Goal: Find contact information: Find contact information

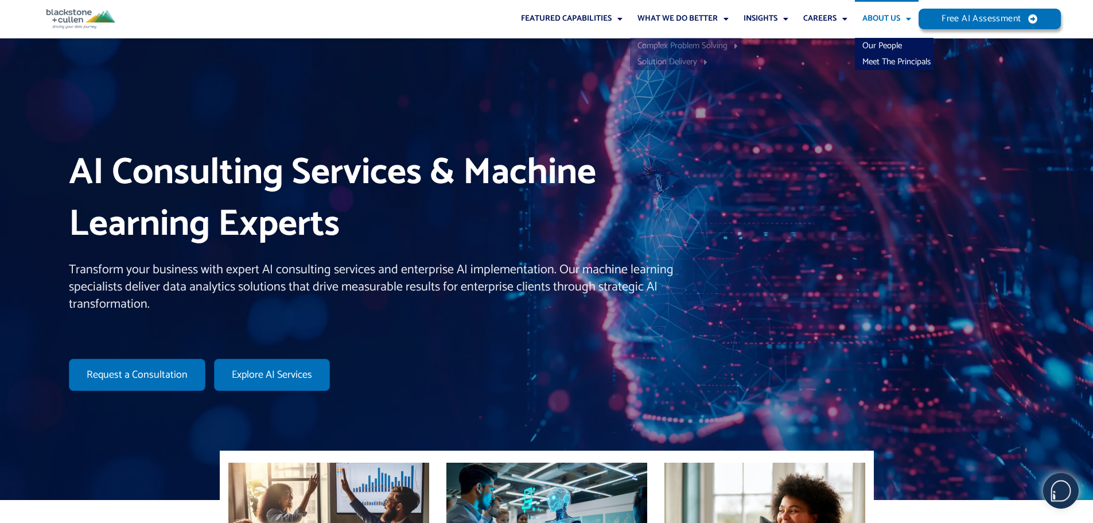
click at [874, 17] on link "About Us" at bounding box center [887, 19] width 64 height 38
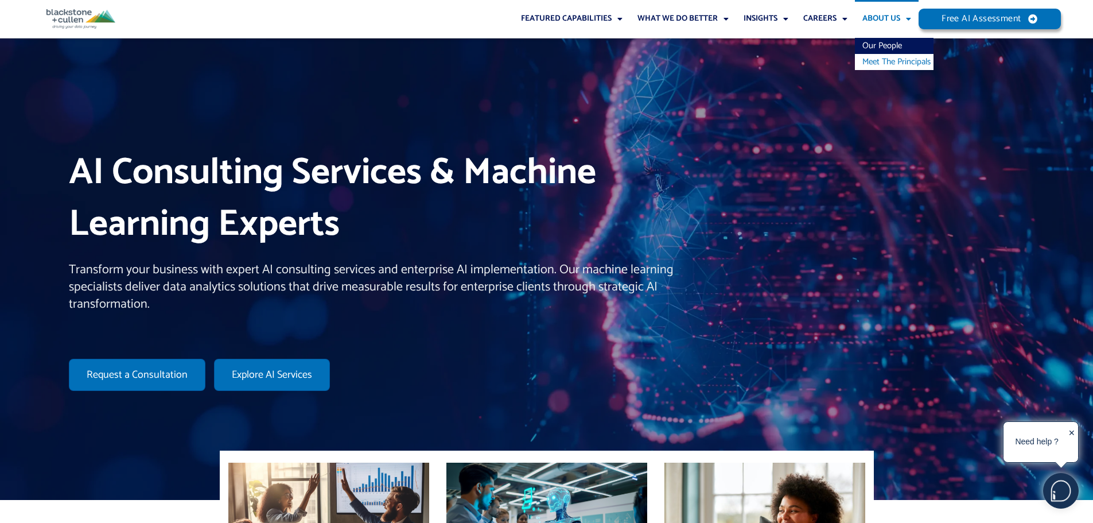
click at [888, 57] on link "Meet The Principals" at bounding box center [894, 62] width 79 height 16
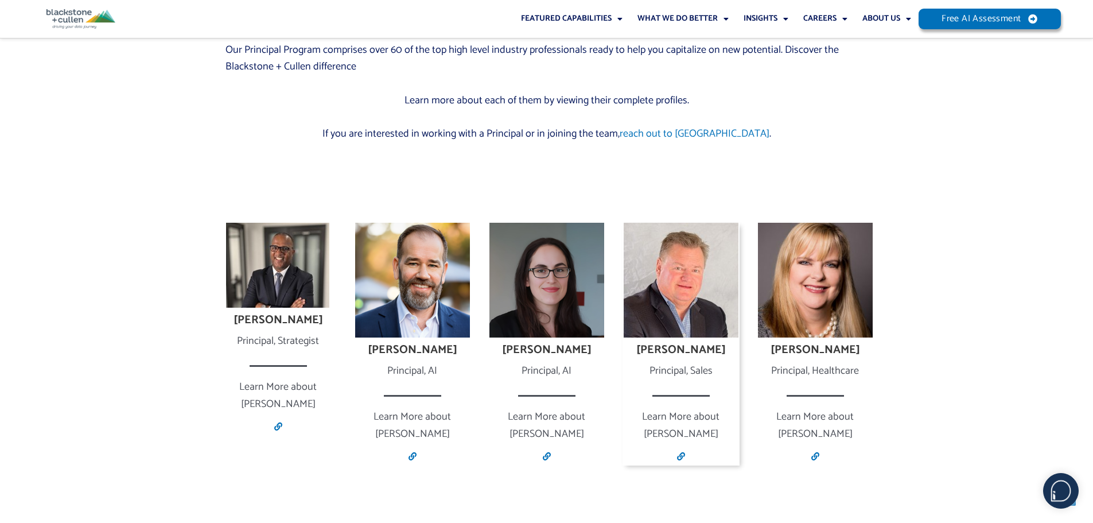
scroll to position [631, 0]
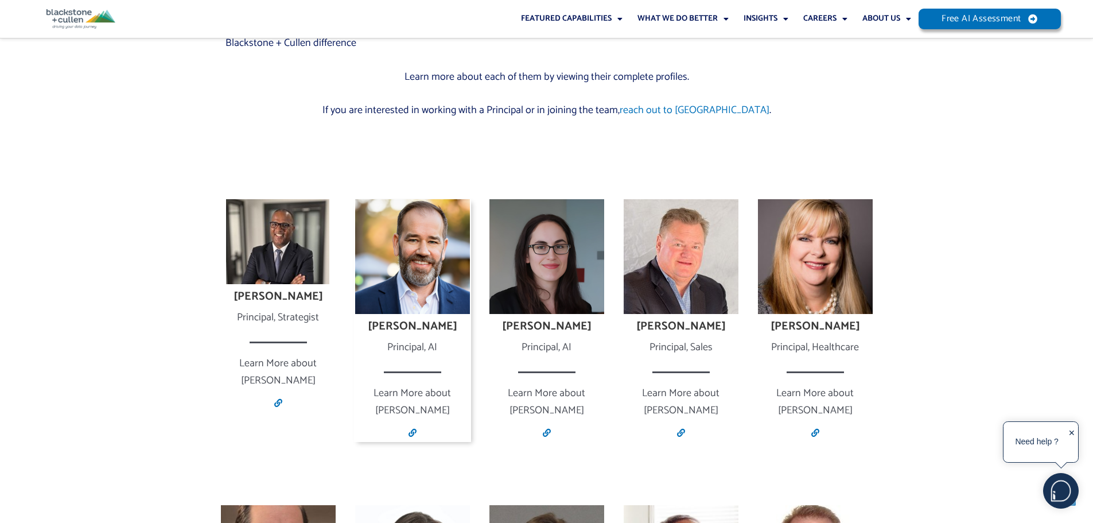
click at [419, 424] on ul "Link" at bounding box center [412, 432] width 117 height 17
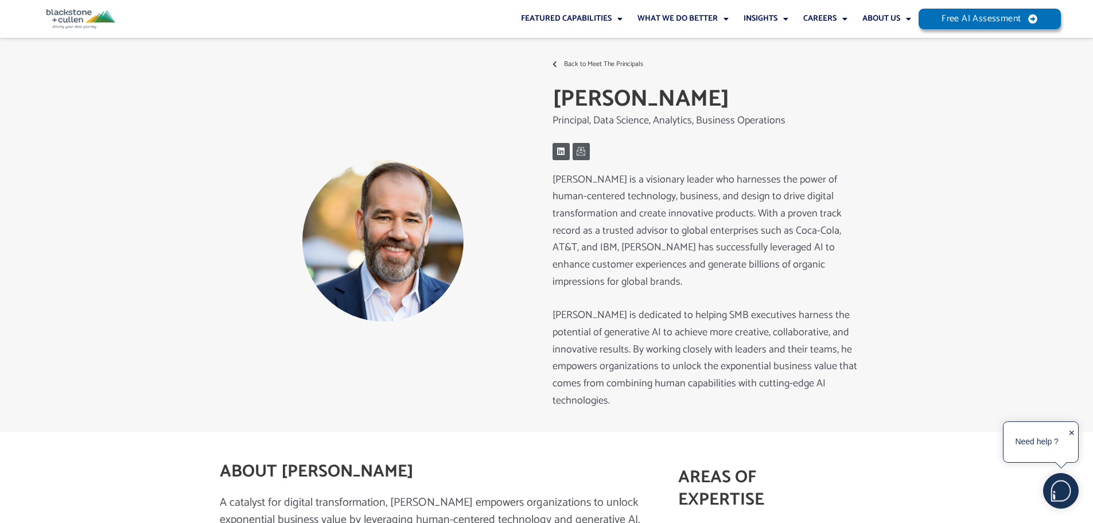
click at [559, 64] on icon at bounding box center [556, 64] width 9 height 7
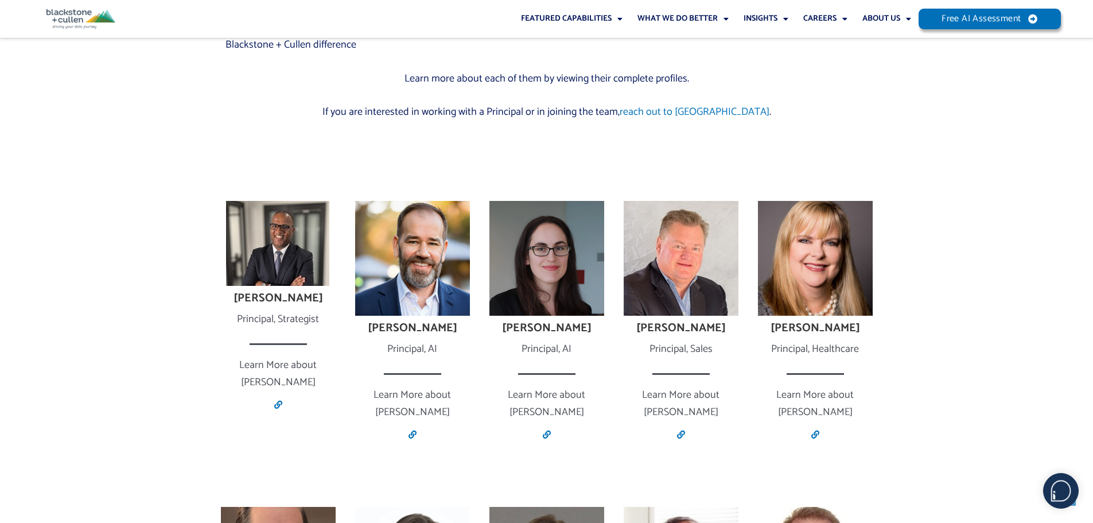
scroll to position [631, 0]
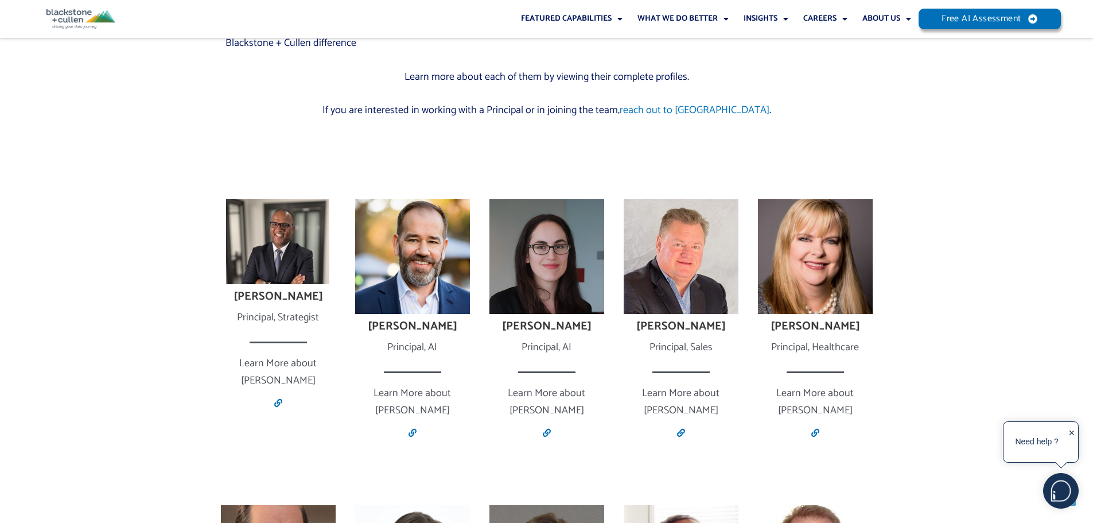
drag, startPoint x: 418, startPoint y: 414, endPoint x: 1016, endPoint y: 173, distance: 645.2
